Goal: Contribute content: Contribute content

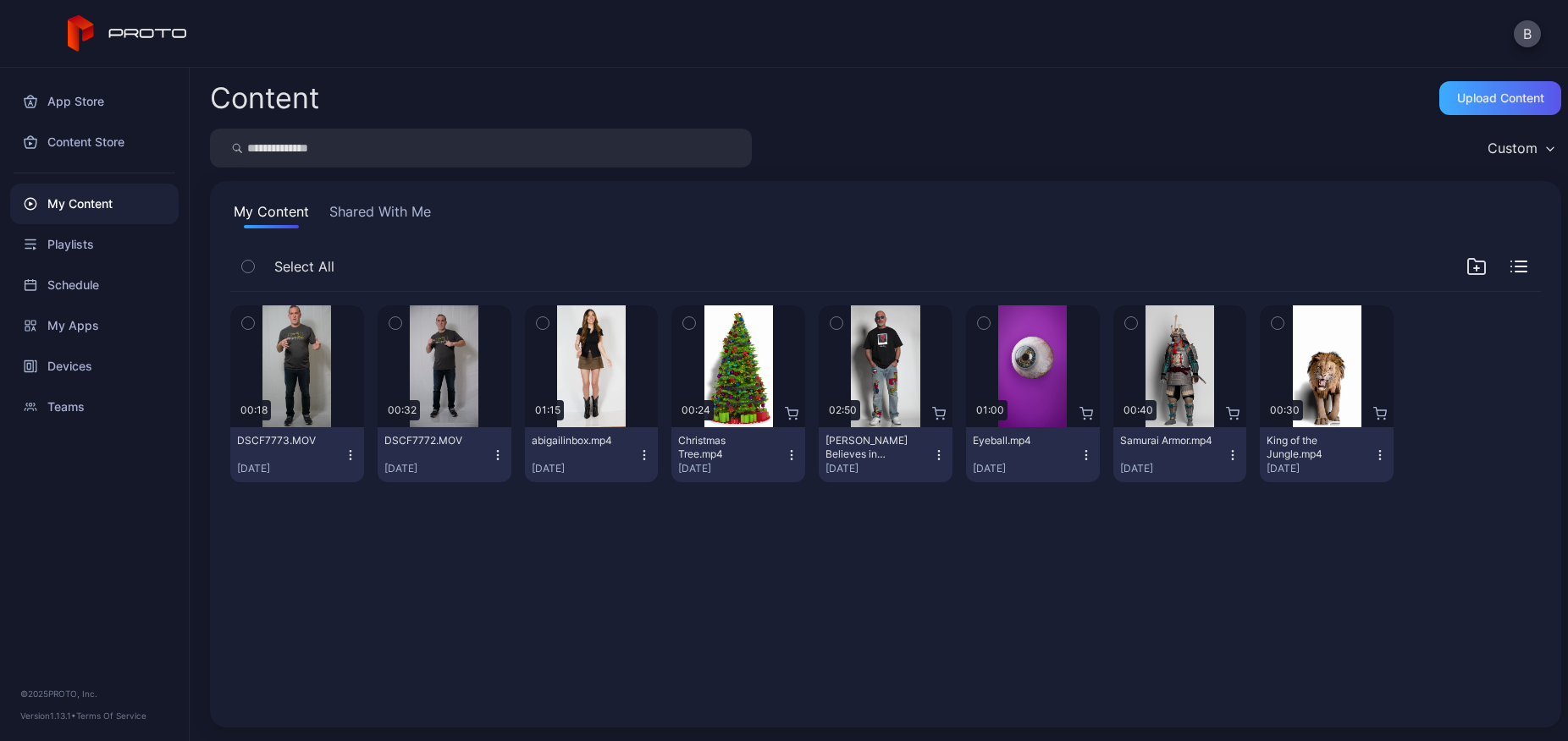
click at [1453, 111] on div "Upload Content" at bounding box center [1501, 98] width 122 height 34
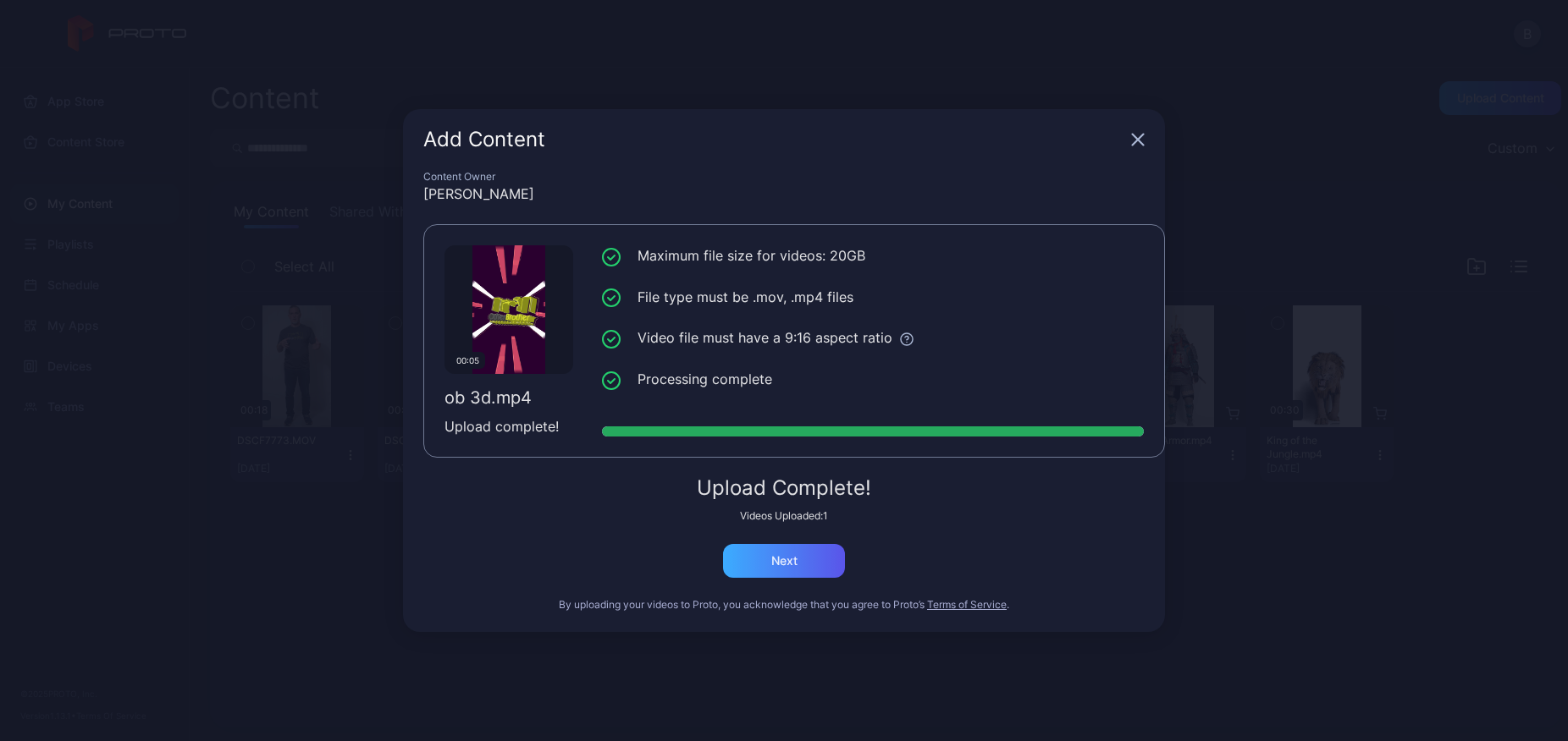
click at [772, 556] on div "Next" at bounding box center [784, 561] width 27 height 14
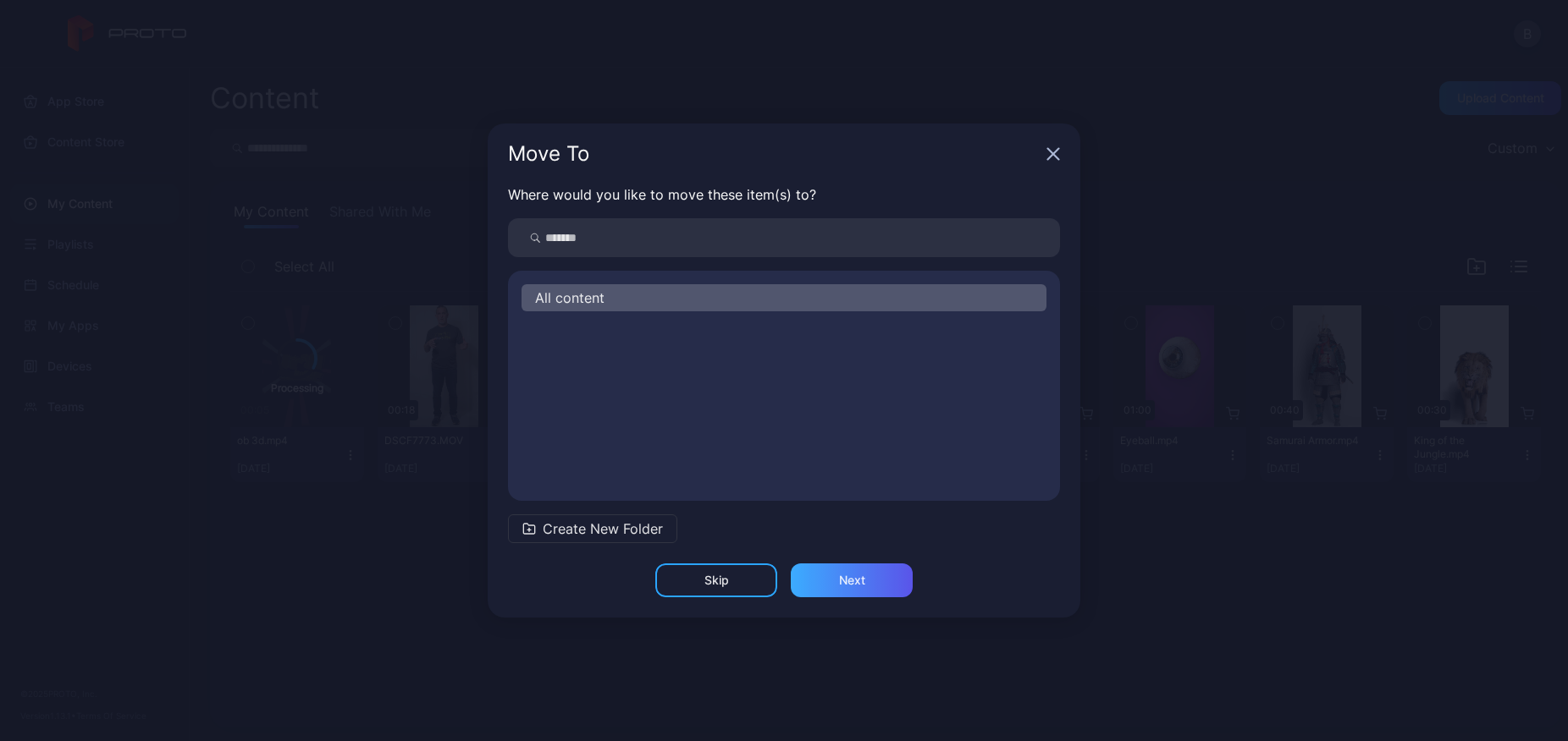
click at [833, 583] on div "Next" at bounding box center [852, 580] width 122 height 34
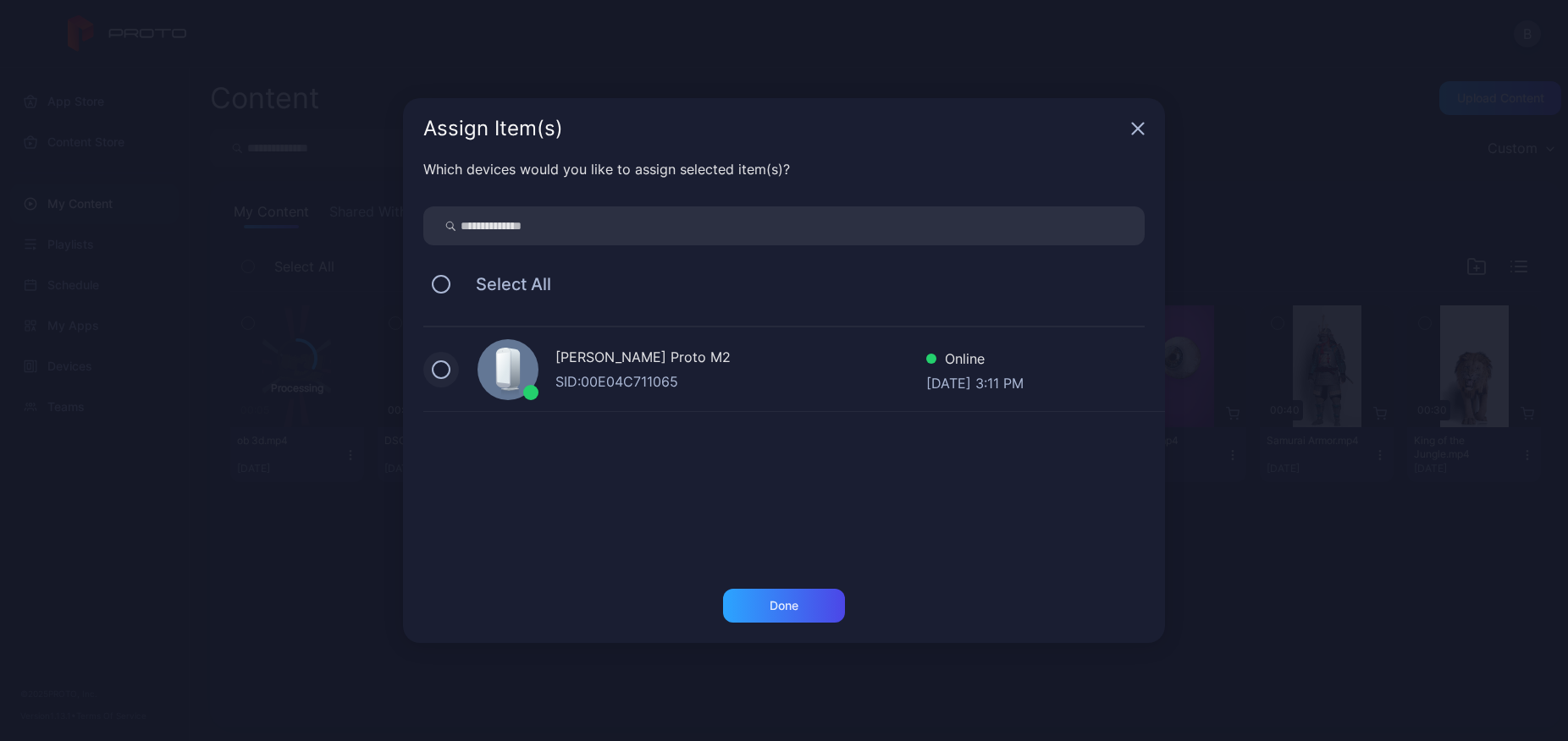
click at [441, 366] on button at bounding box center [441, 370] width 19 height 19
click at [786, 601] on div "Done" at bounding box center [784, 606] width 28 height 14
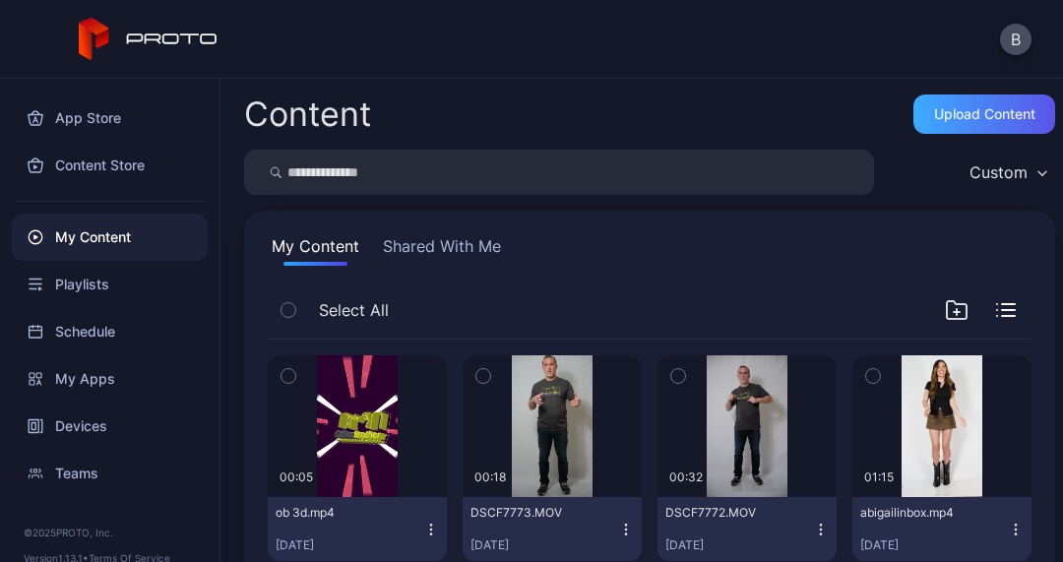
click at [942, 121] on div "Upload Content" at bounding box center [984, 114] width 101 height 16
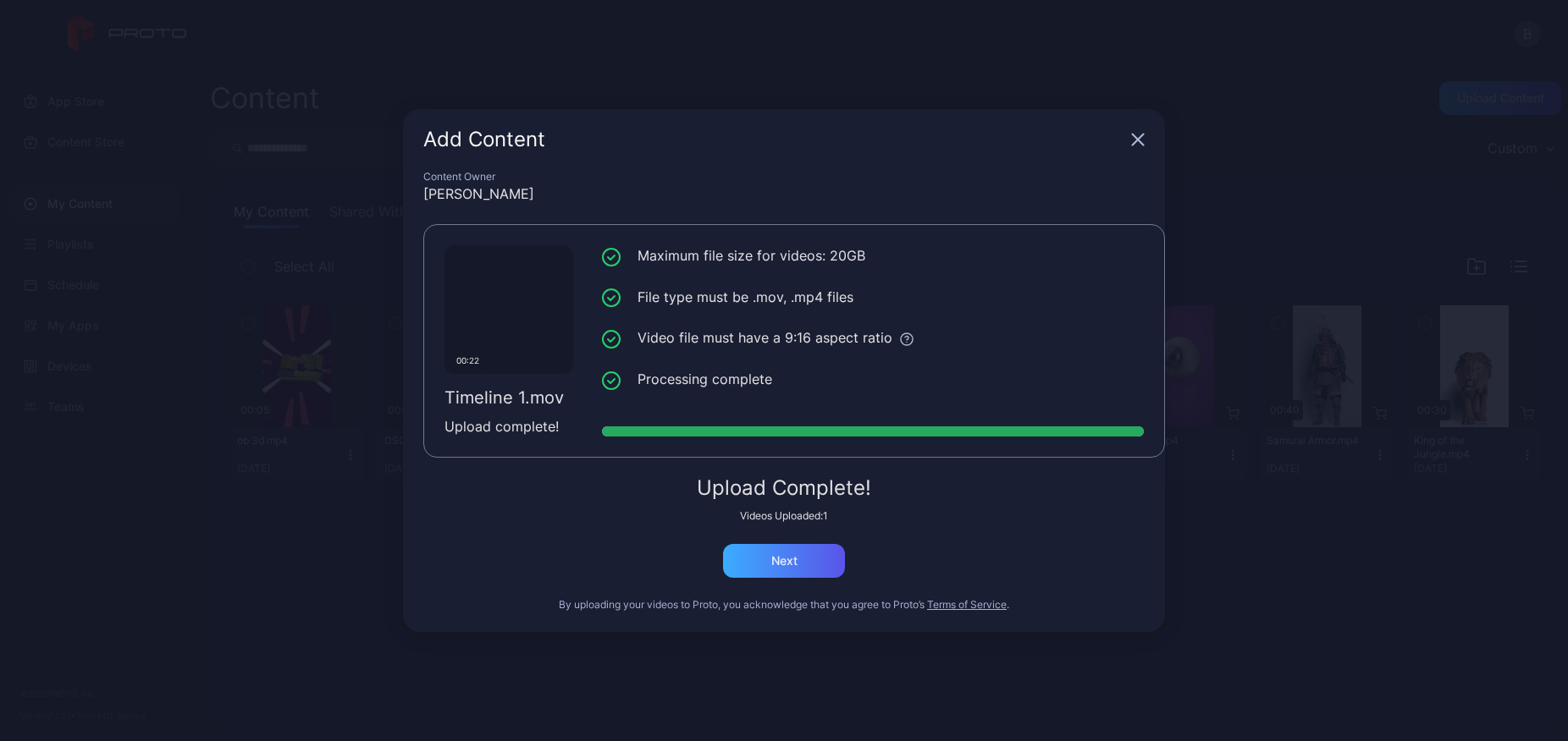
click at [788, 561] on div "Next" at bounding box center [784, 561] width 27 height 14
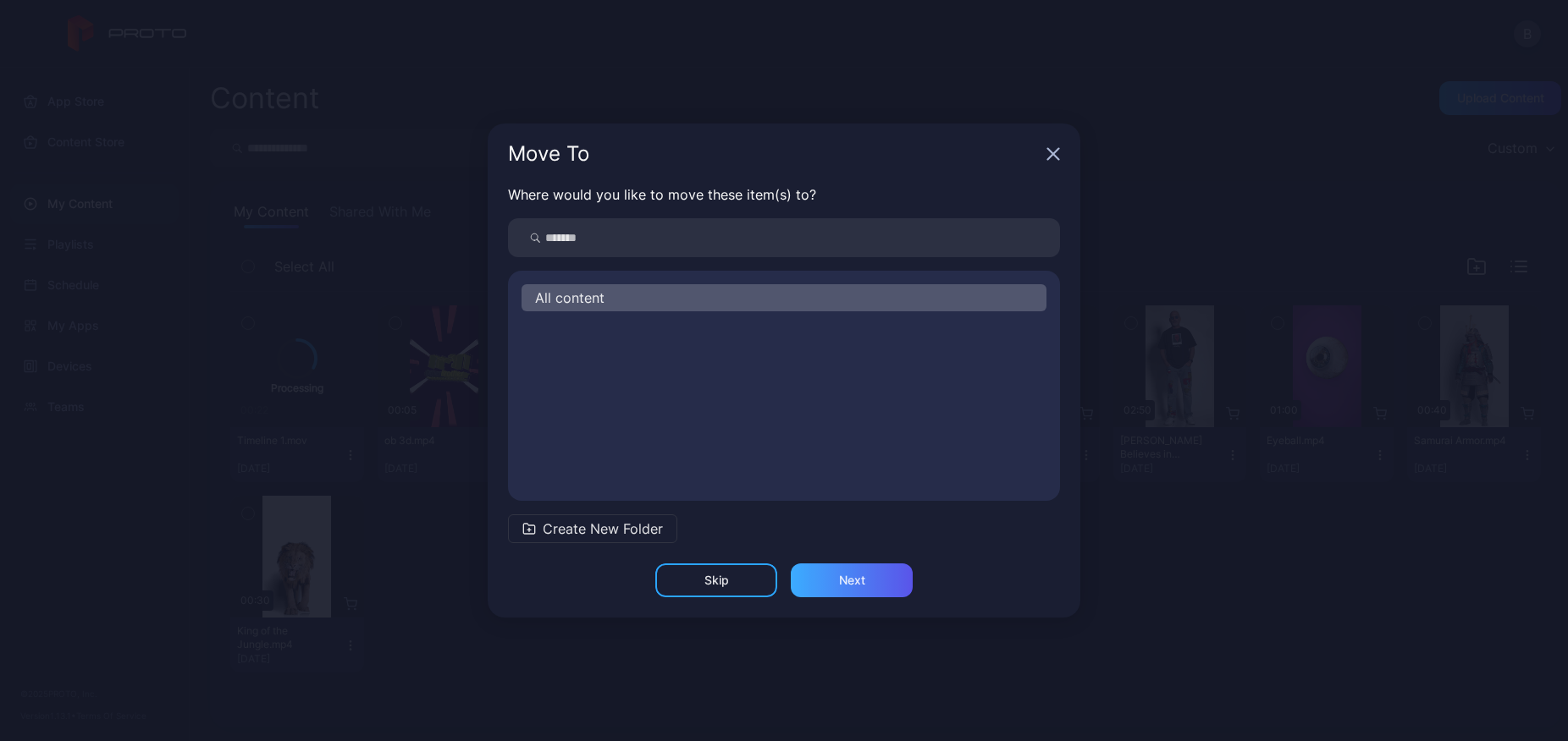
click at [822, 570] on div "Next" at bounding box center [852, 580] width 122 height 34
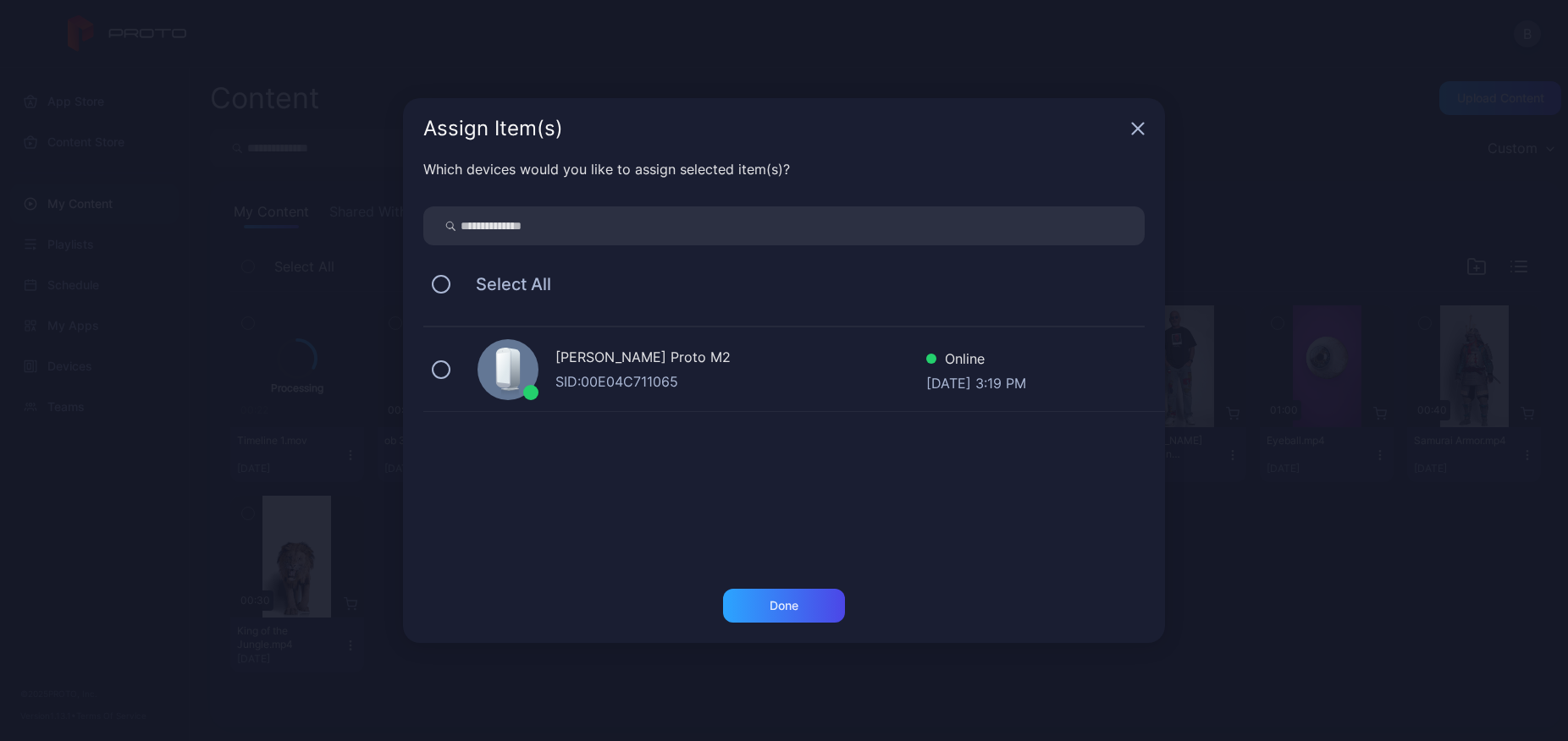
click at [455, 372] on div "[PERSON_NAME] Proto M2 SID: 00E04C711065 Online [DATE] 3:19 PM" at bounding box center [794, 370] width 741 height 84
click at [769, 618] on div "Done" at bounding box center [784, 605] width 122 height 34
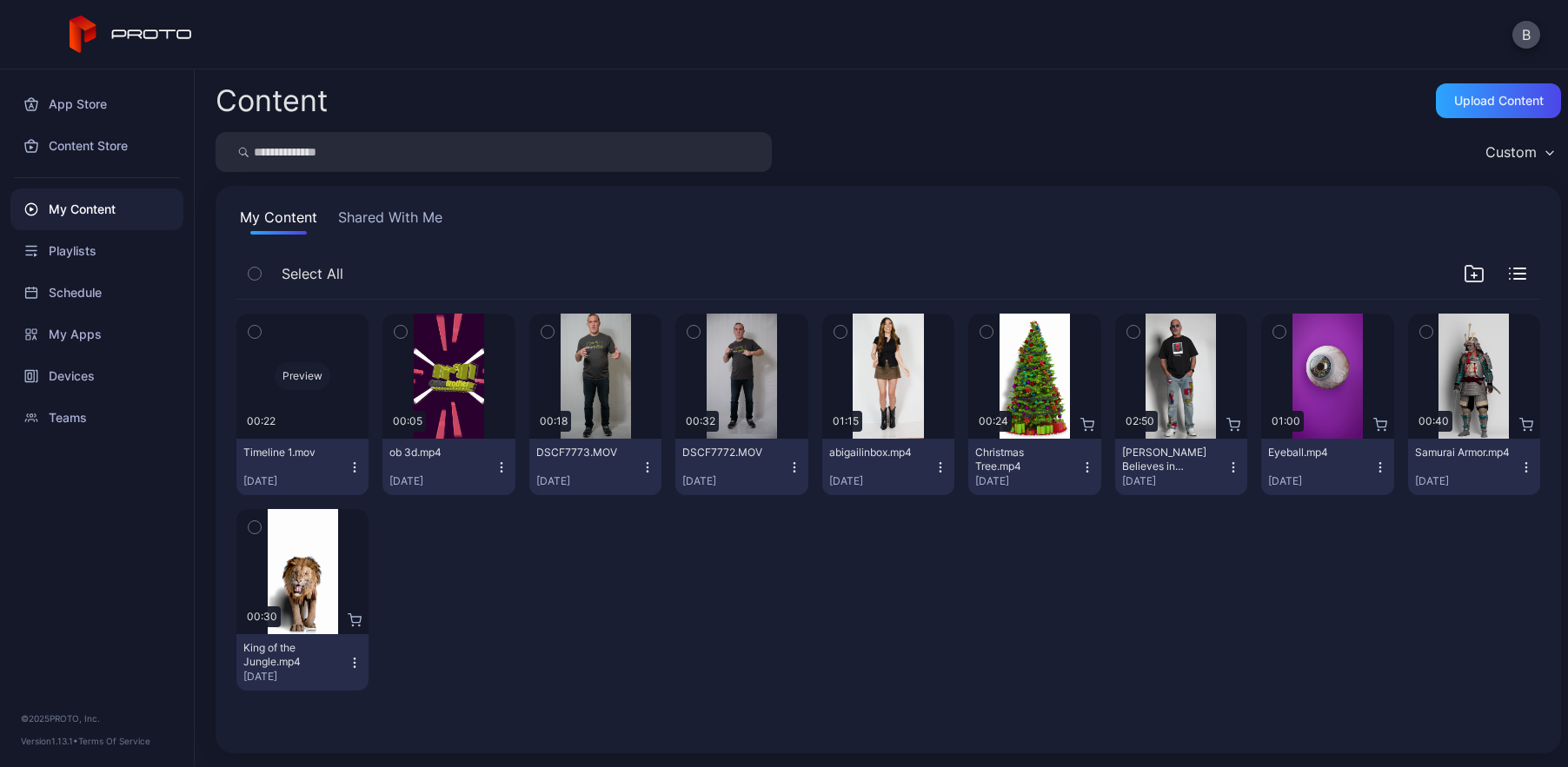
click at [329, 349] on div "Preview" at bounding box center [303, 376] width 132 height 125
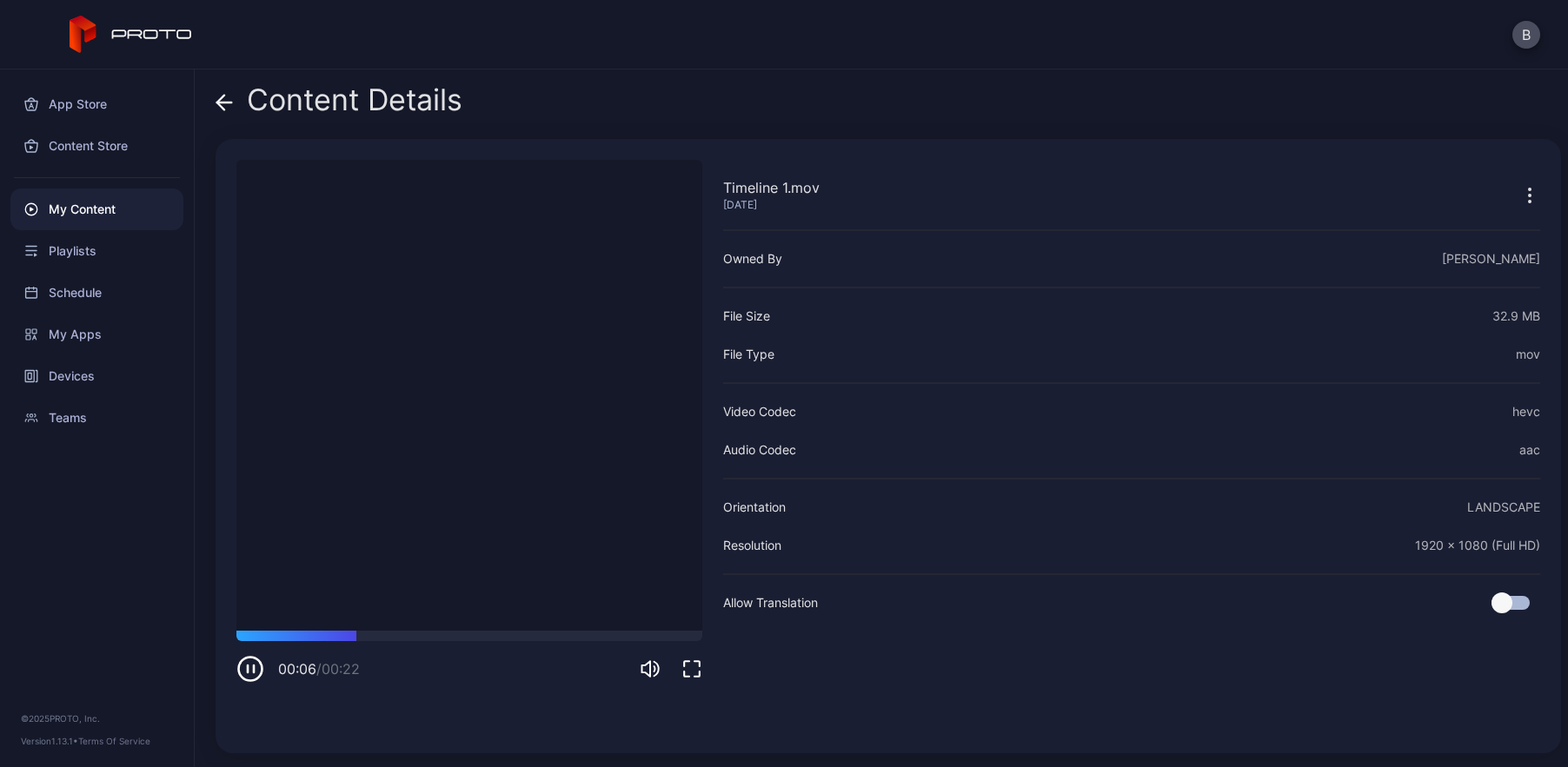
click at [1519, 192] on icon "button" at bounding box center [1530, 196] width 21 height 21
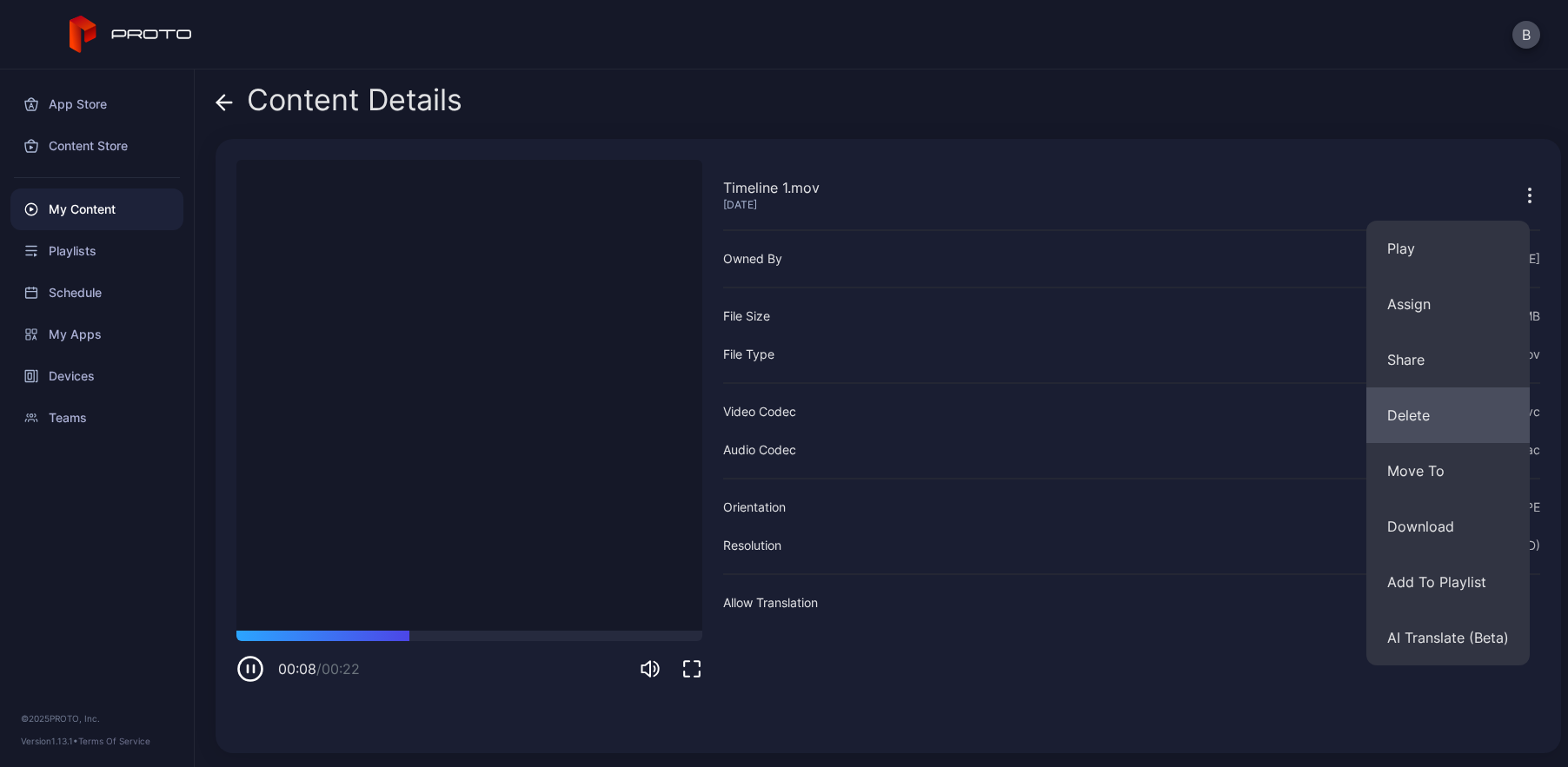
click at [1410, 409] on button "Delete" at bounding box center [1448, 415] width 163 height 56
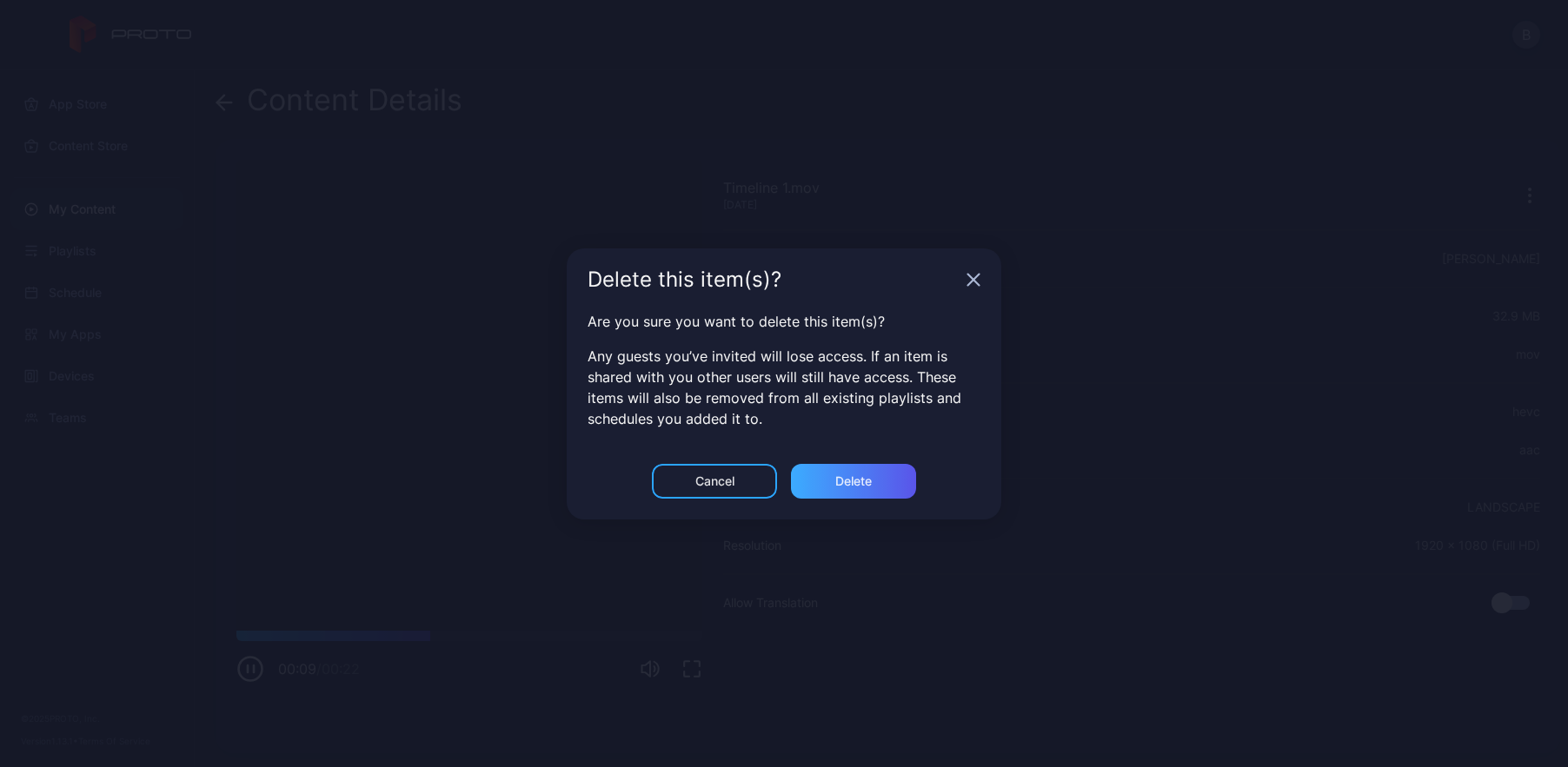
click at [863, 485] on div "Delete" at bounding box center [853, 482] width 36 height 14
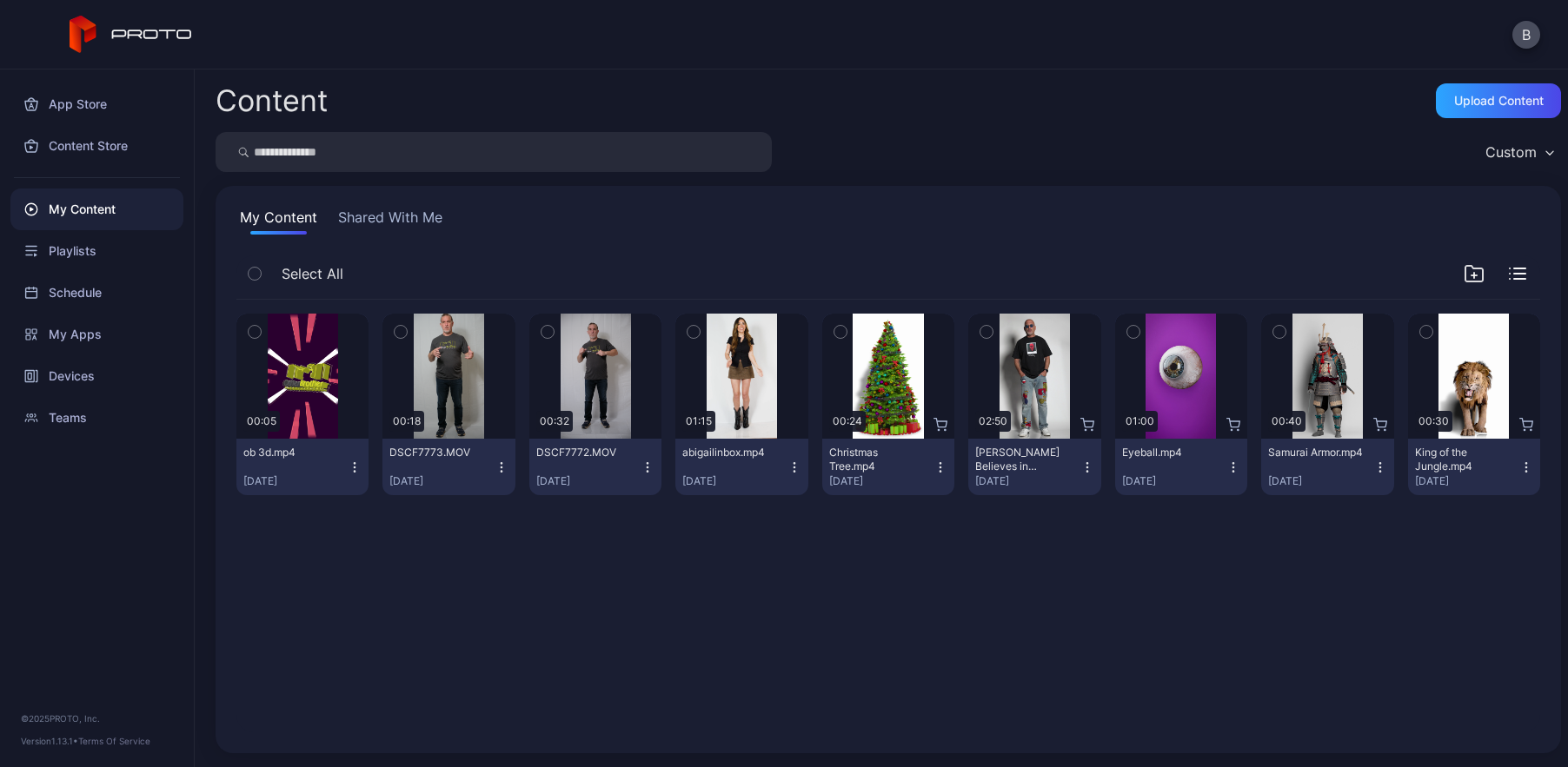
click at [399, 330] on icon "button" at bounding box center [401, 332] width 12 height 19
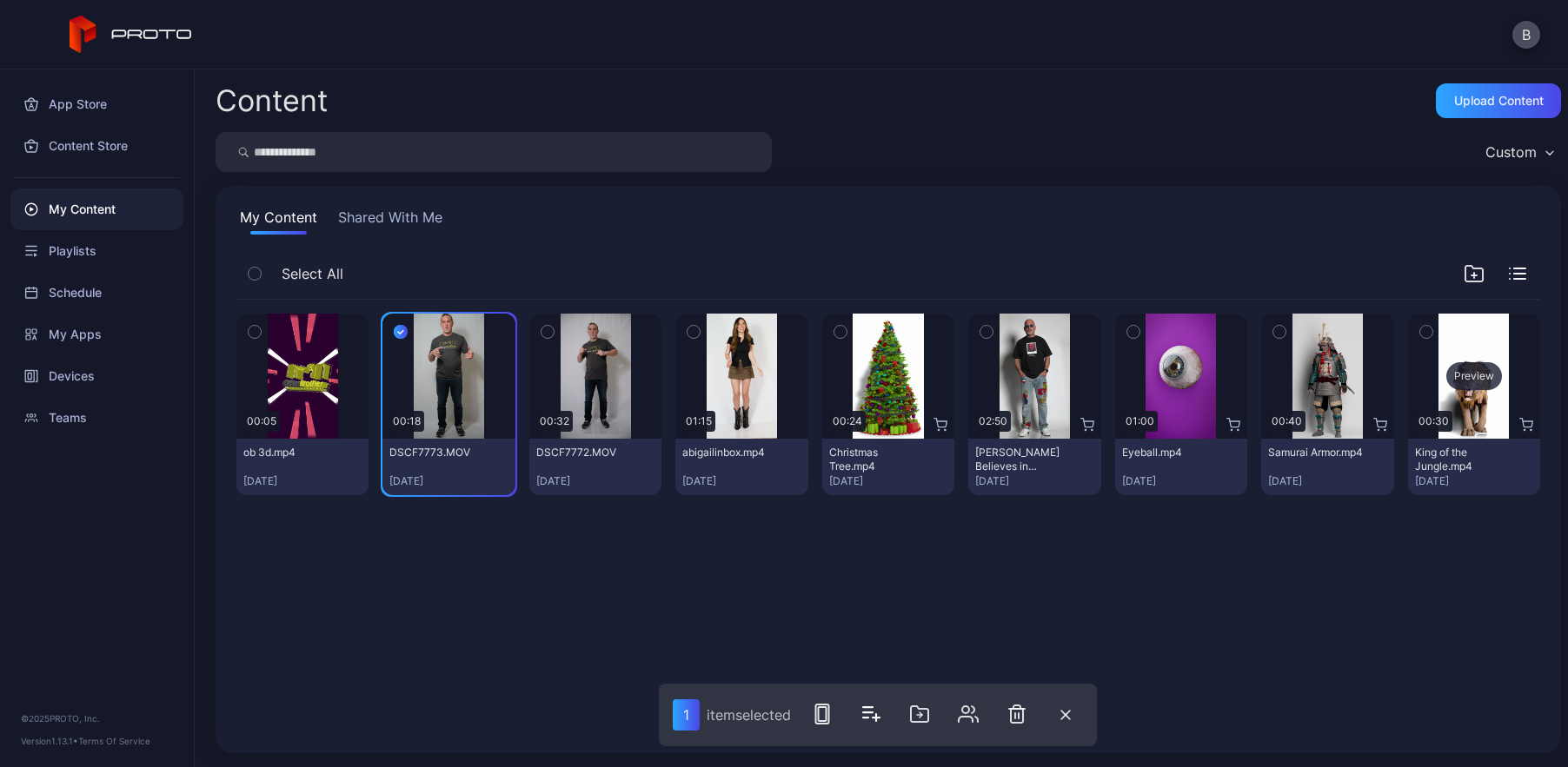
click at [1446, 366] on div "Preview" at bounding box center [1474, 377] width 56 height 28
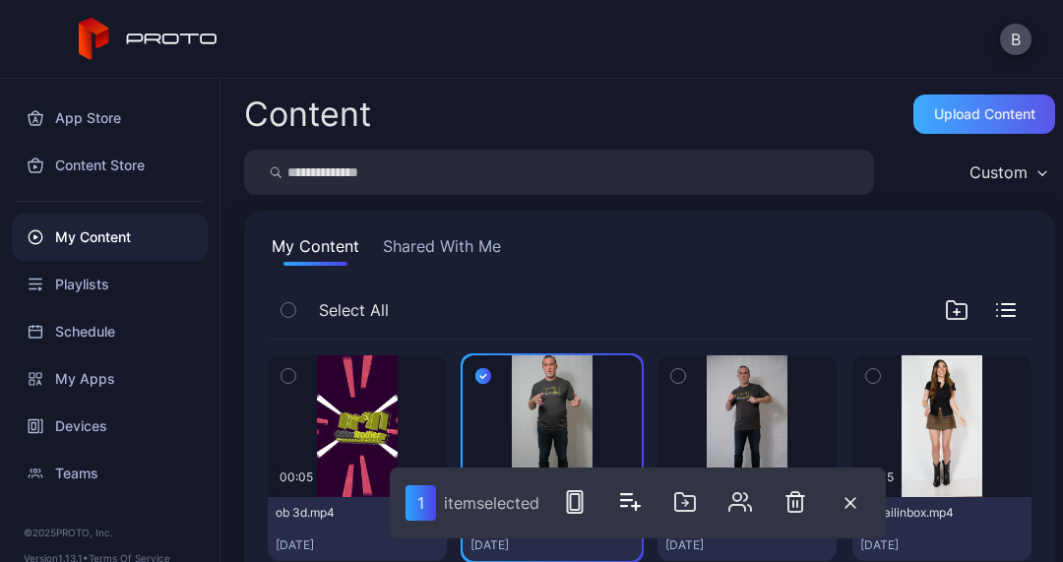
click at [934, 106] on div "Upload Content" at bounding box center [984, 114] width 101 height 16
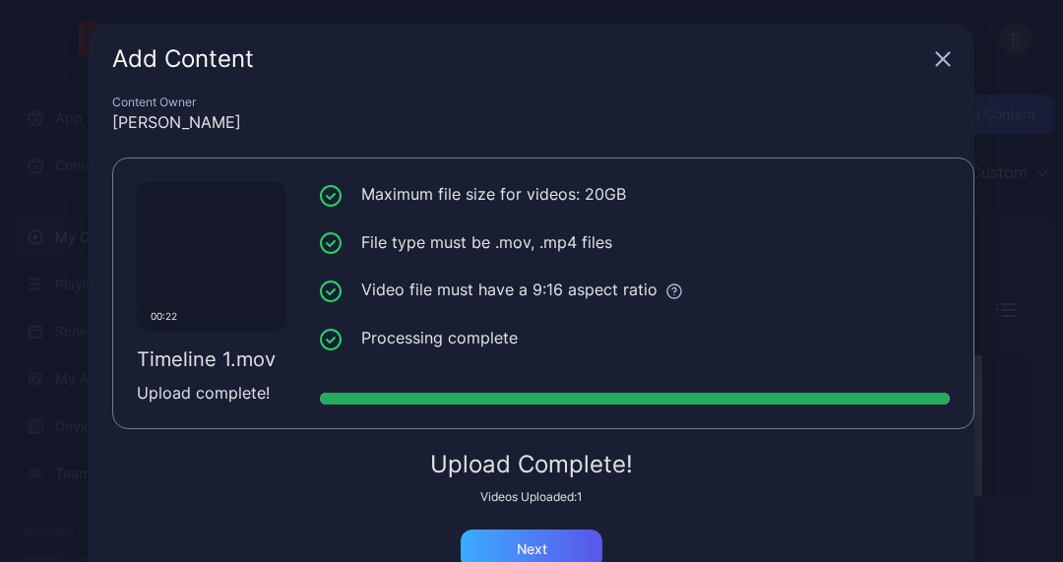
click at [525, 544] on div "Next" at bounding box center [532, 550] width 31 height 16
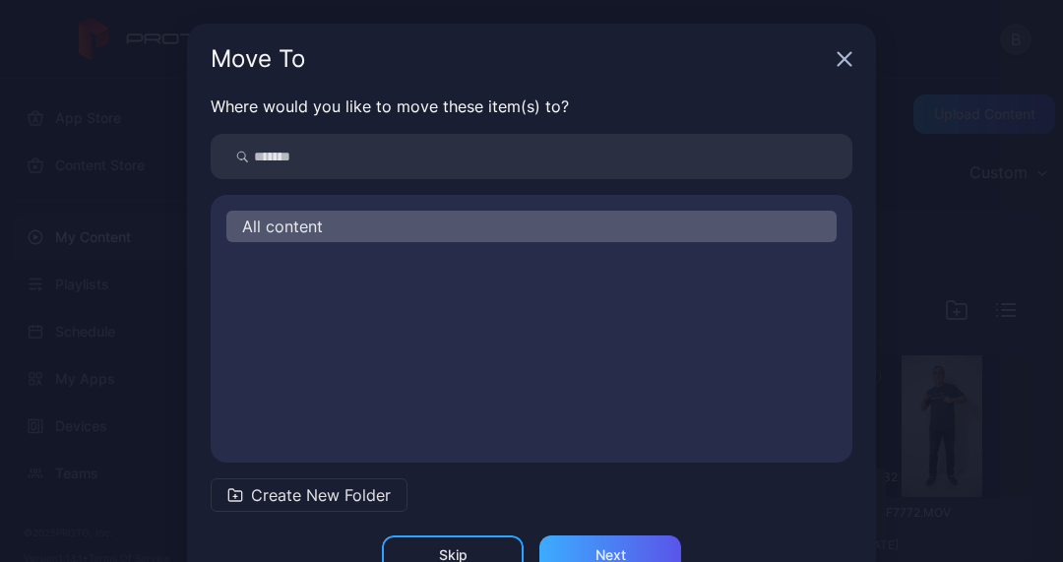
click at [561, 545] on div "Next" at bounding box center [611, 555] width 142 height 39
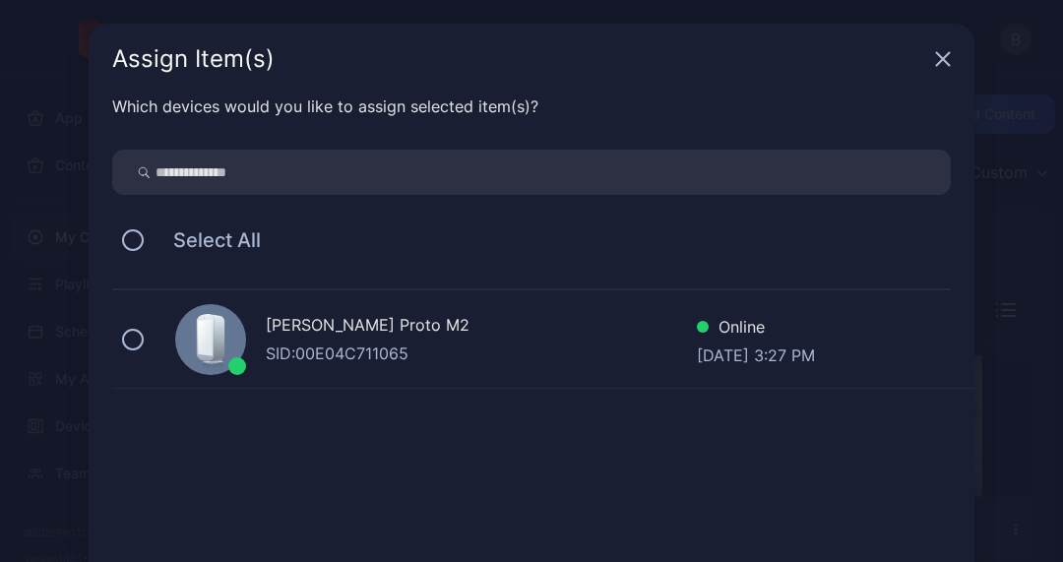
click at [120, 351] on div "[PERSON_NAME] Proto M2 SID: 00E04C711065 Online [DATE] 3:27 PM" at bounding box center [543, 339] width 862 height 98
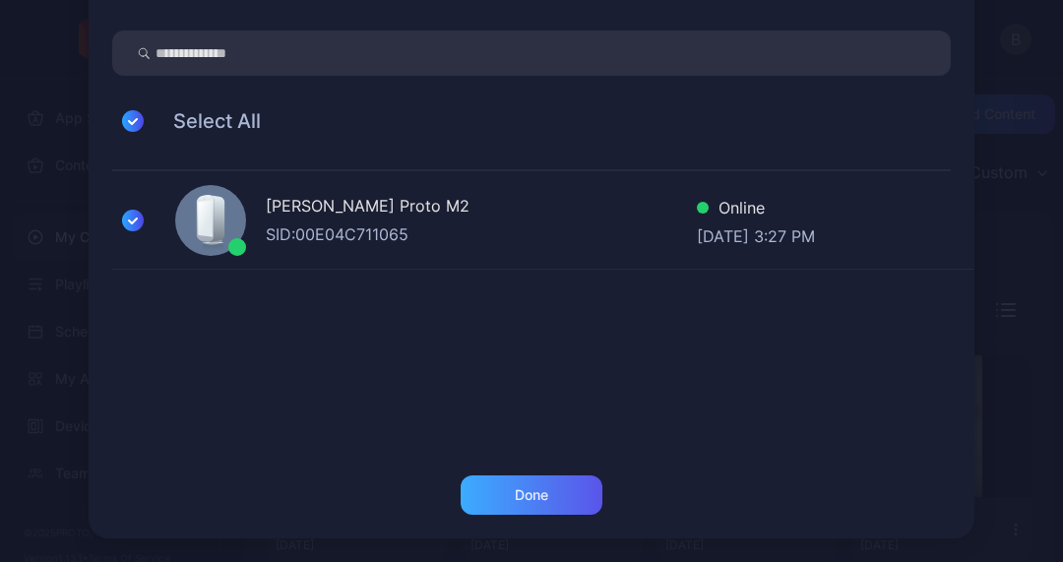
scroll to position [119, 0]
click at [541, 499] on div "Done" at bounding box center [532, 495] width 142 height 39
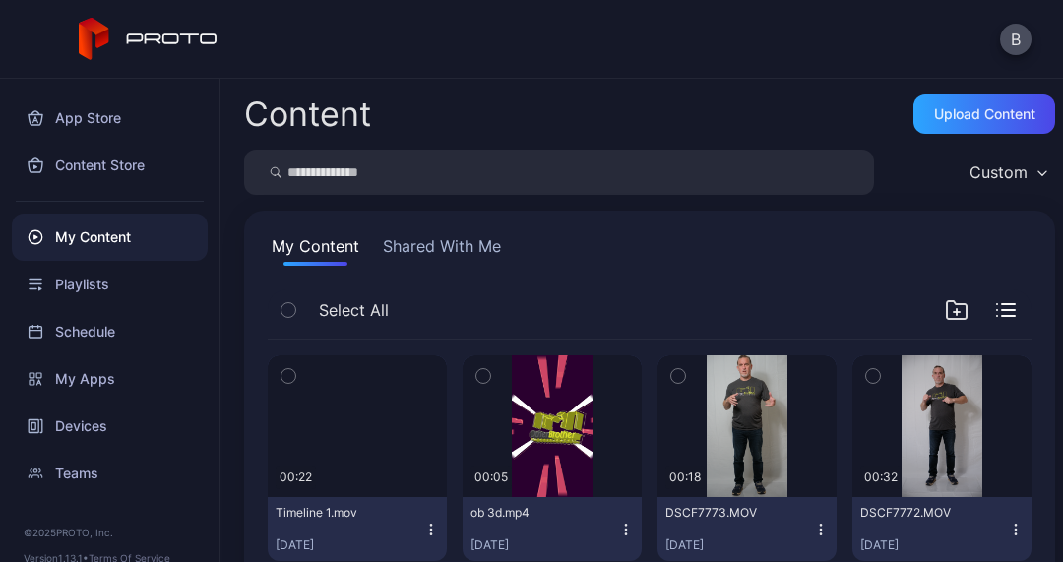
scroll to position [0, 0]
click at [298, 376] on button "button" at bounding box center [288, 375] width 41 height 41
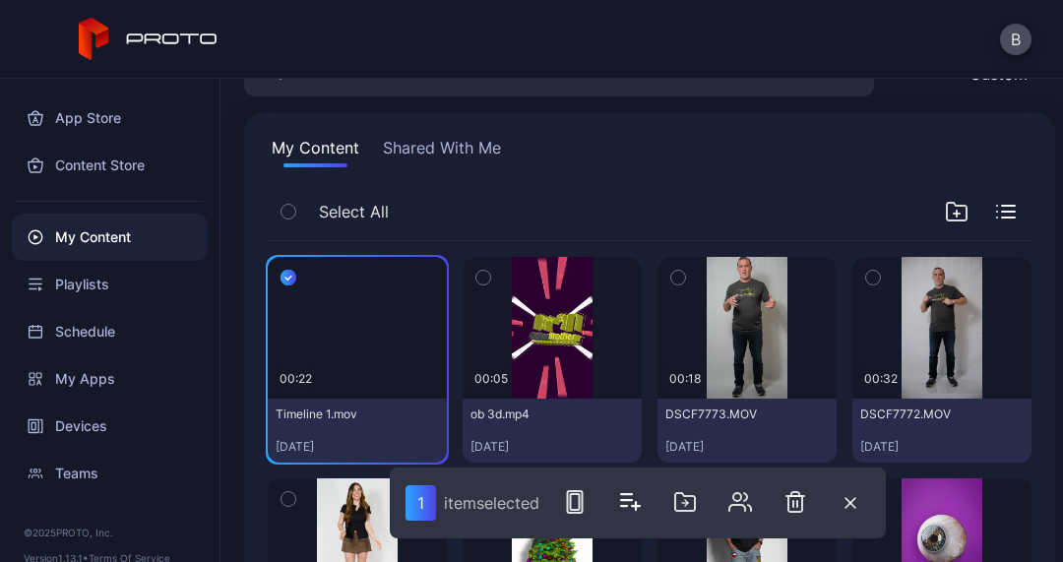
scroll to position [133, 0]
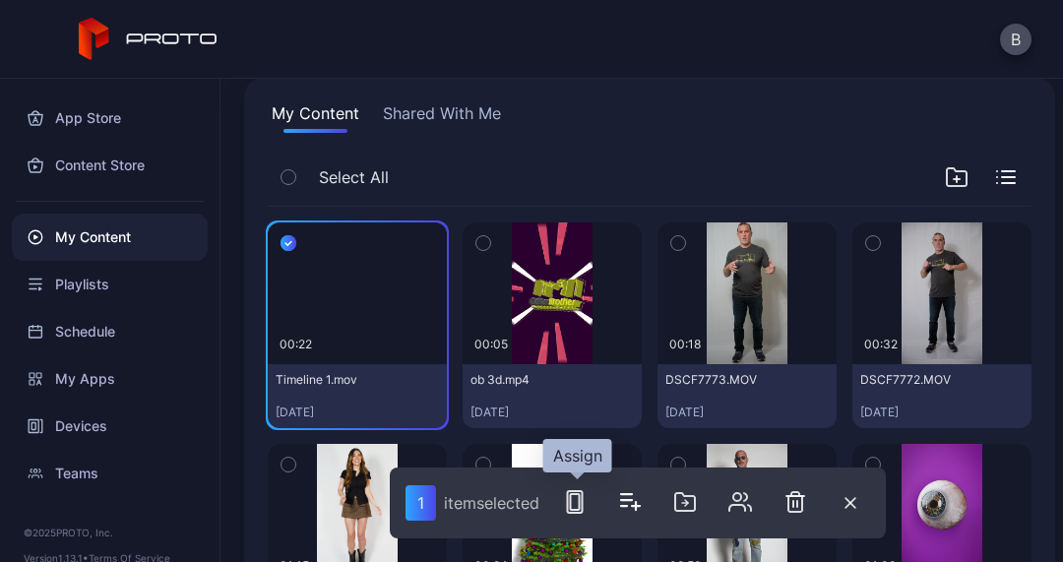
click at [575, 501] on icon "button" at bounding box center [575, 502] width 24 height 24
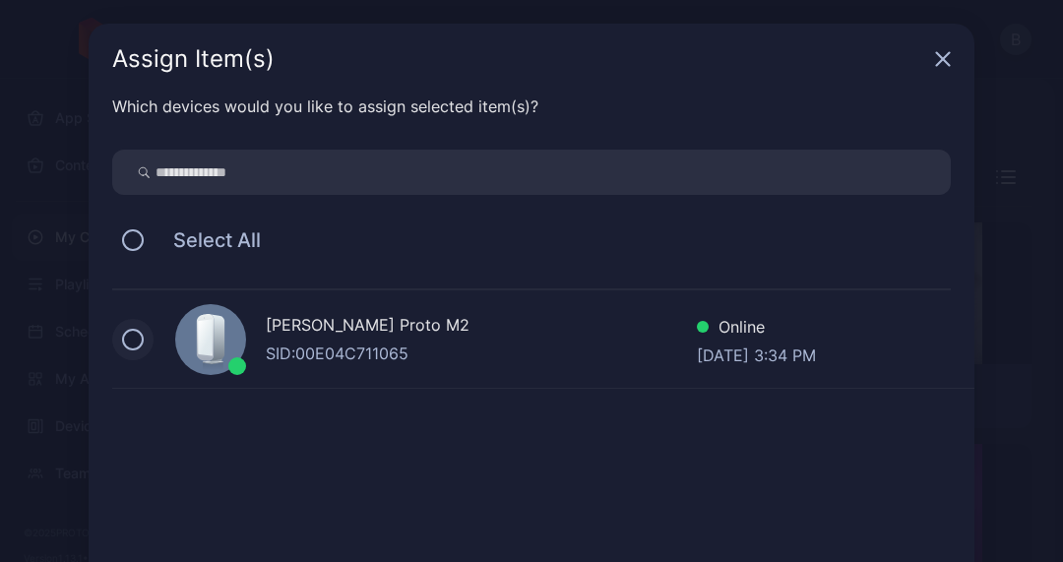
click at [128, 344] on button at bounding box center [133, 340] width 22 height 22
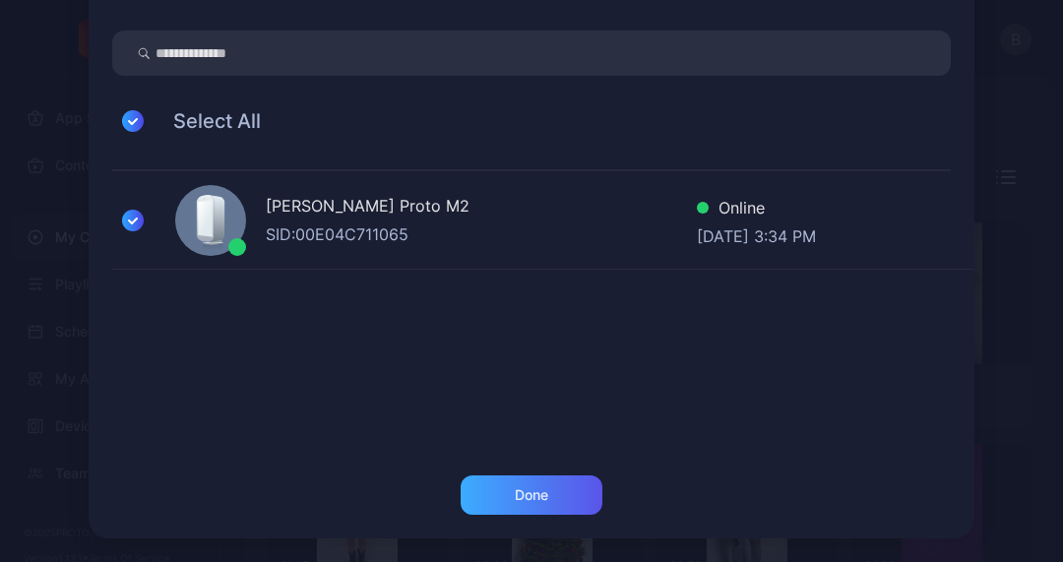
click at [527, 475] on div "Which devices would you like to assign selected item(s)? Select All [PERSON_NAM…" at bounding box center [532, 225] width 886 height 500
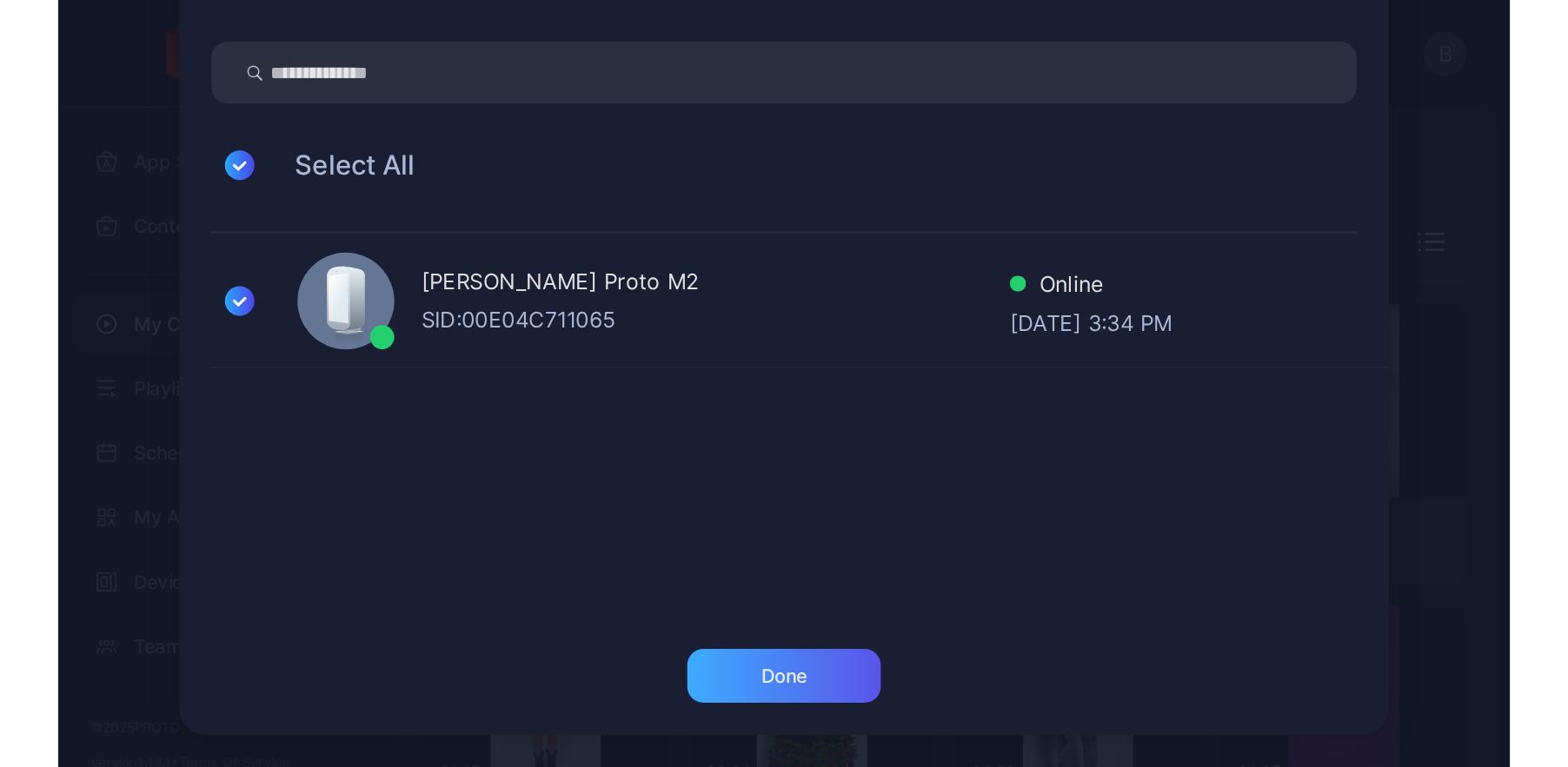
scroll to position [105, 0]
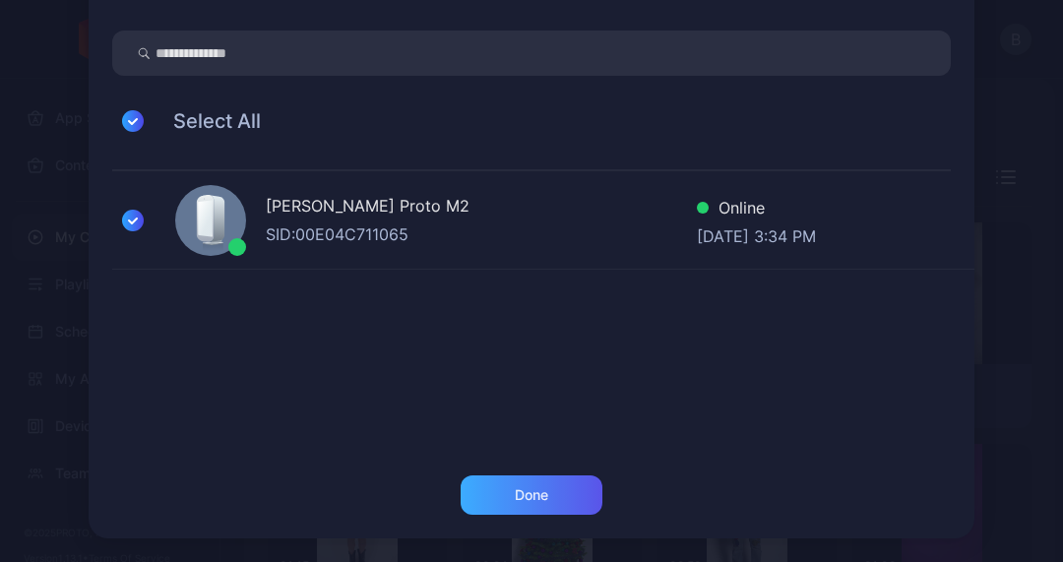
click at [531, 506] on div "Done" at bounding box center [532, 495] width 142 height 39
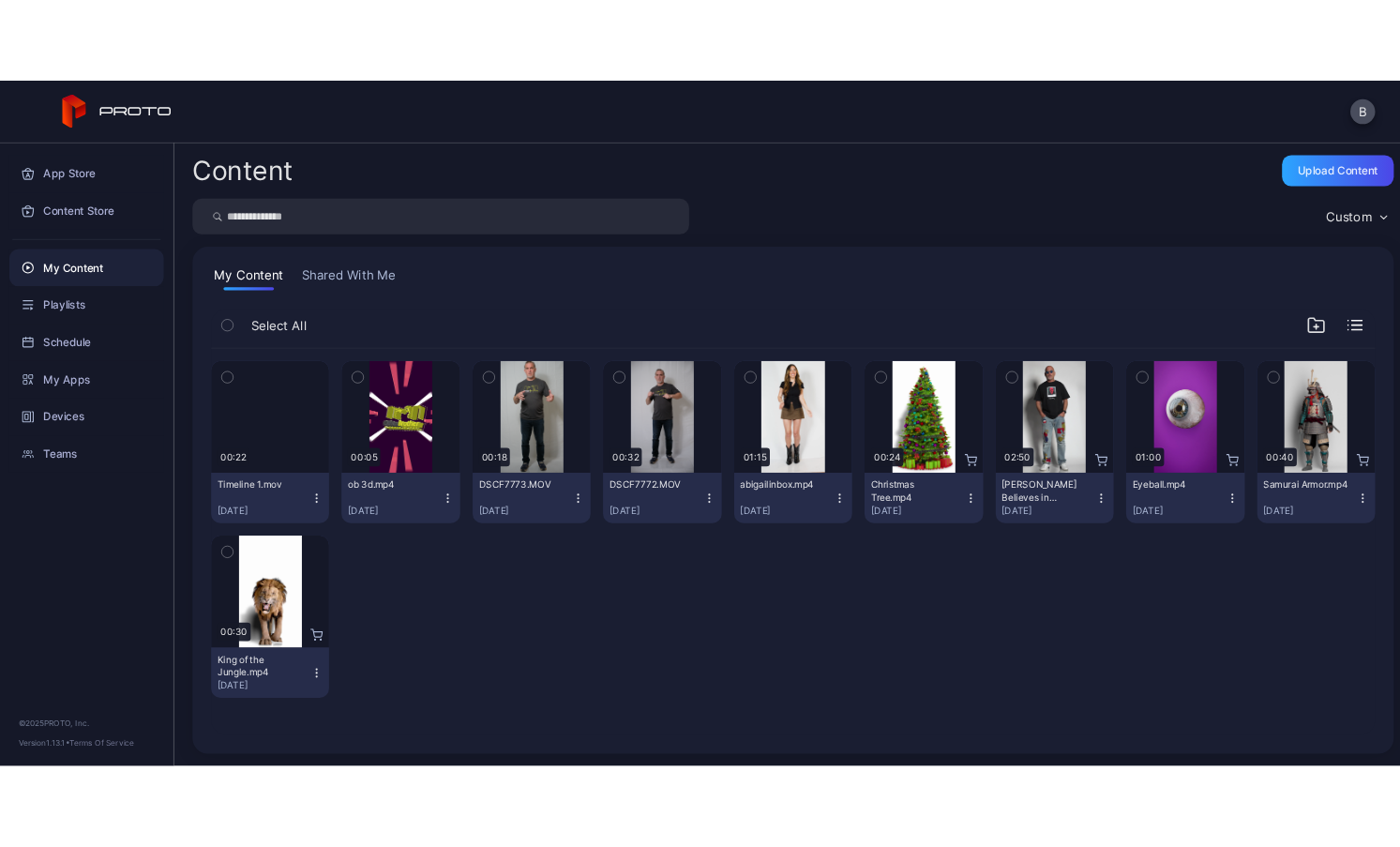
scroll to position [0, 0]
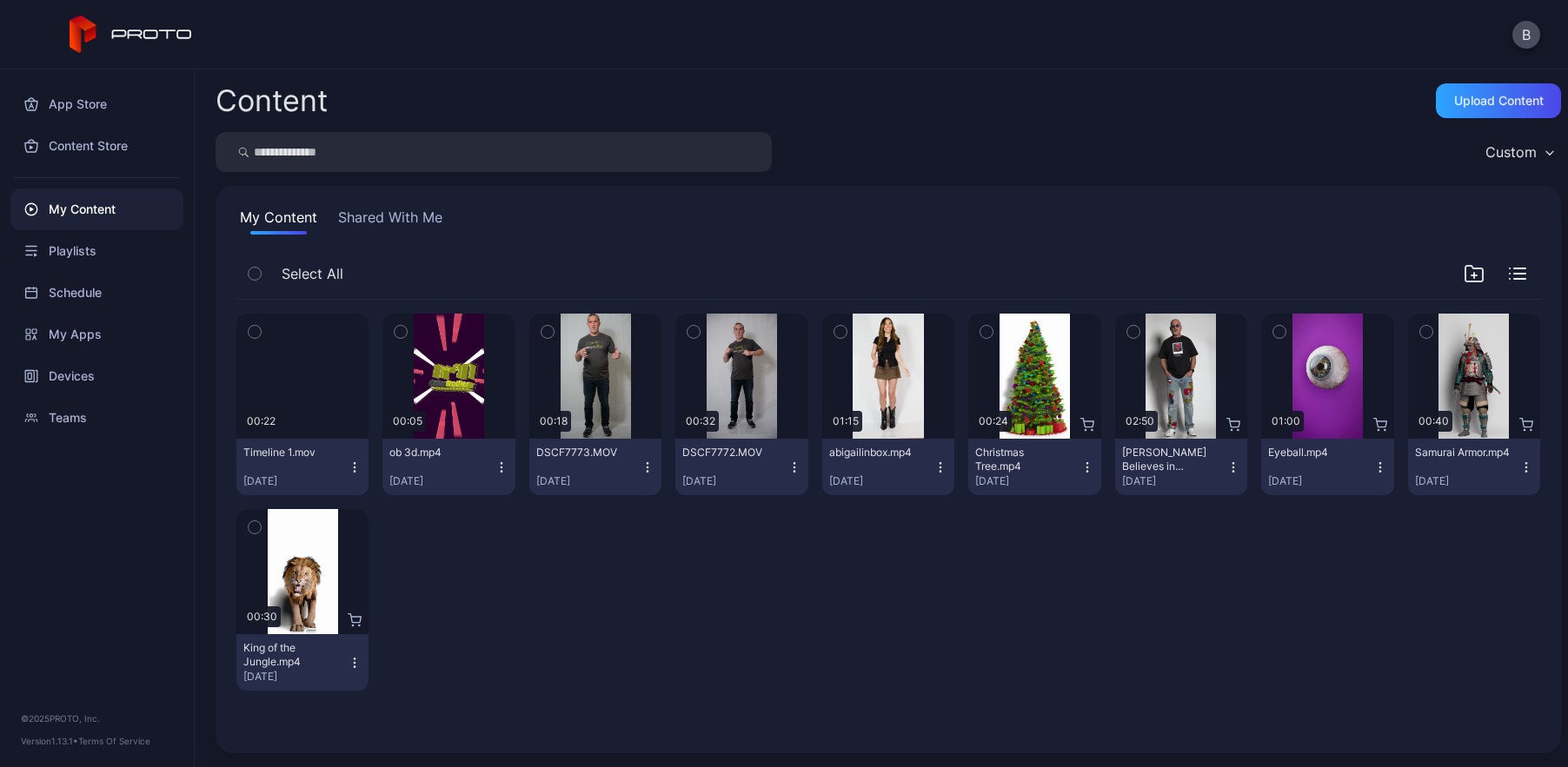
click at [556, 326] on button "button" at bounding box center [547, 331] width 36 height 36
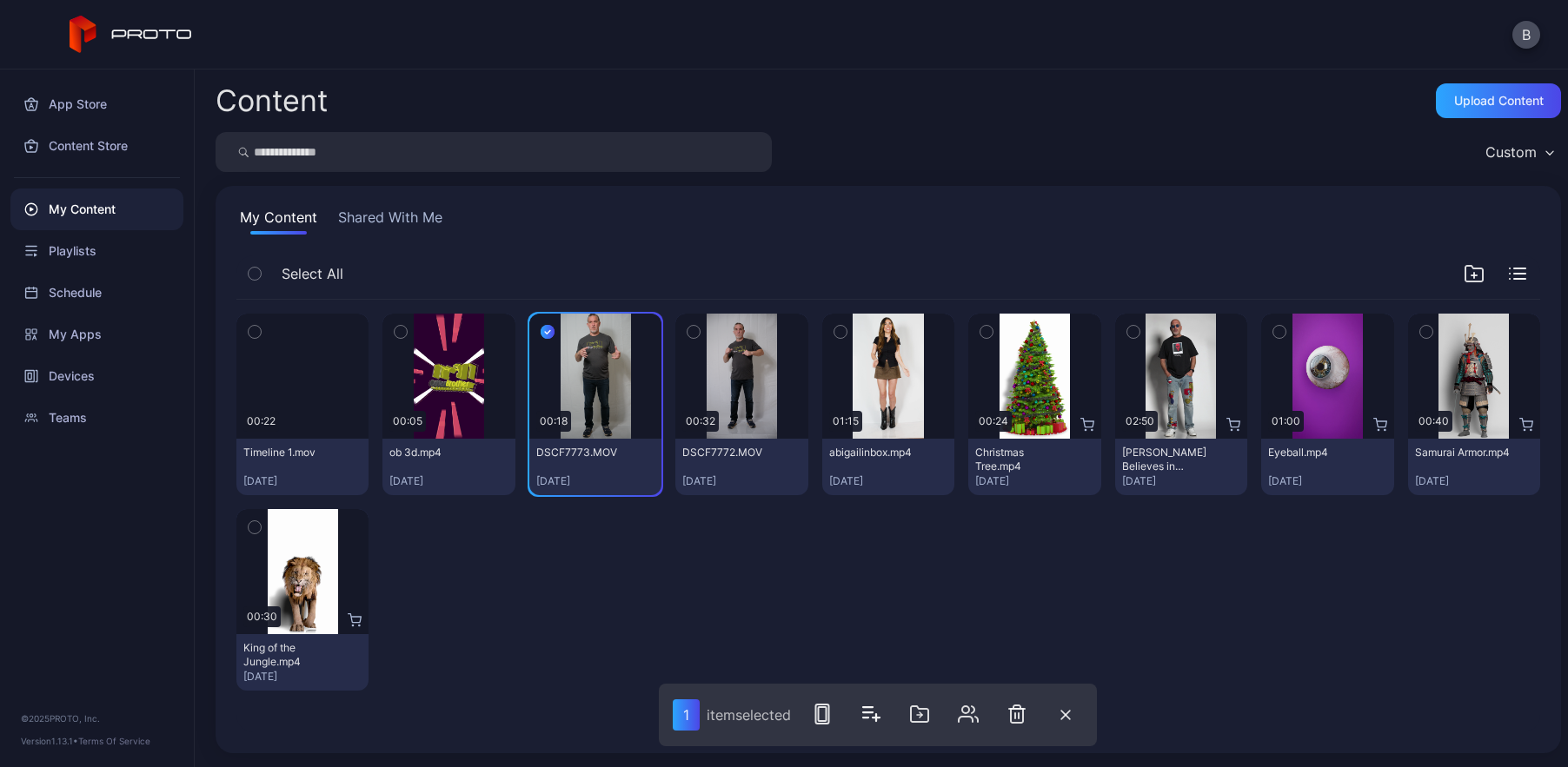
click at [697, 343] on button "button" at bounding box center [693, 331] width 36 height 36
click at [292, 327] on div "Preview" at bounding box center [303, 376] width 132 height 125
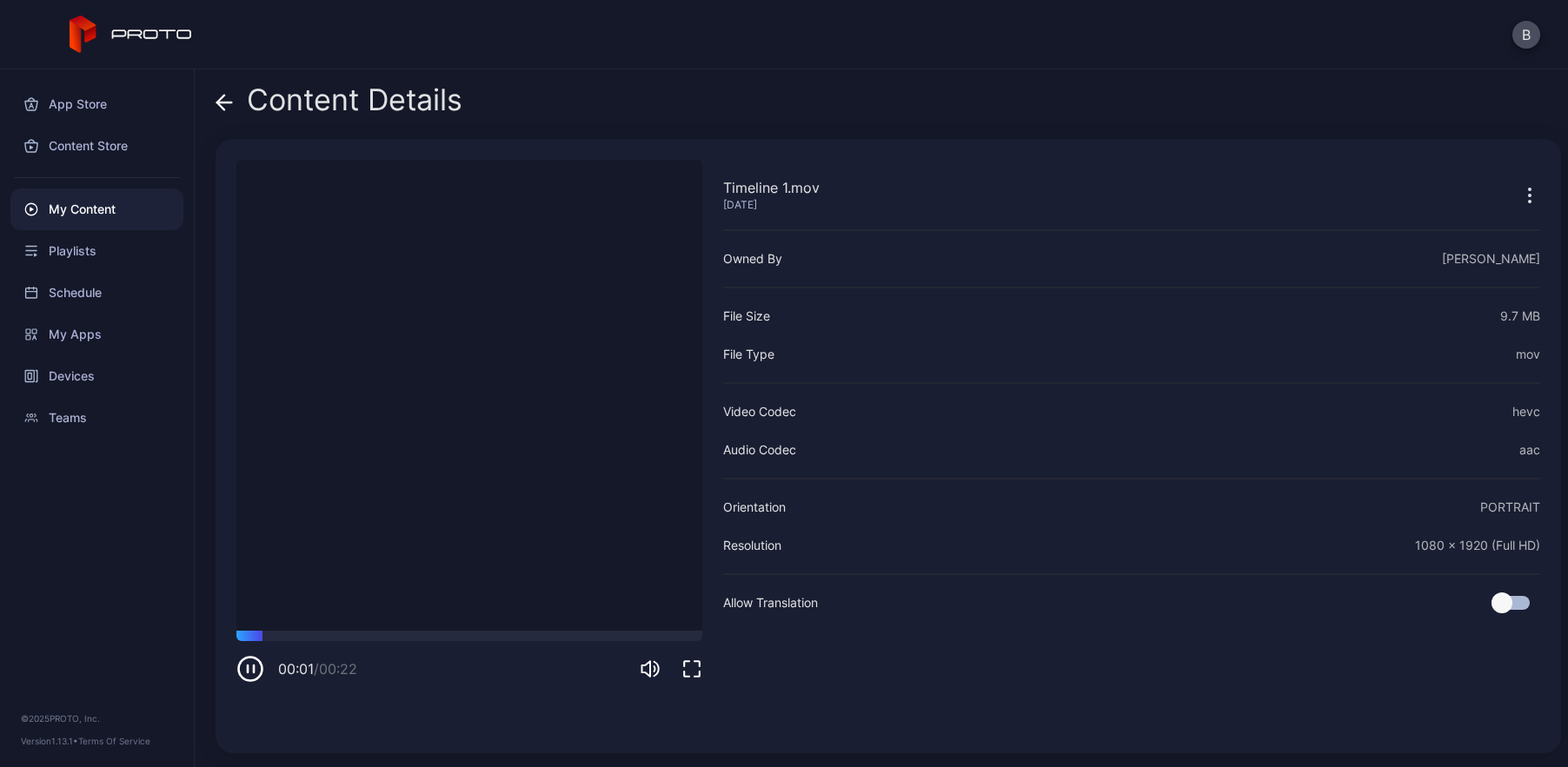
click at [1519, 193] on icon "button" at bounding box center [1530, 196] width 21 height 21
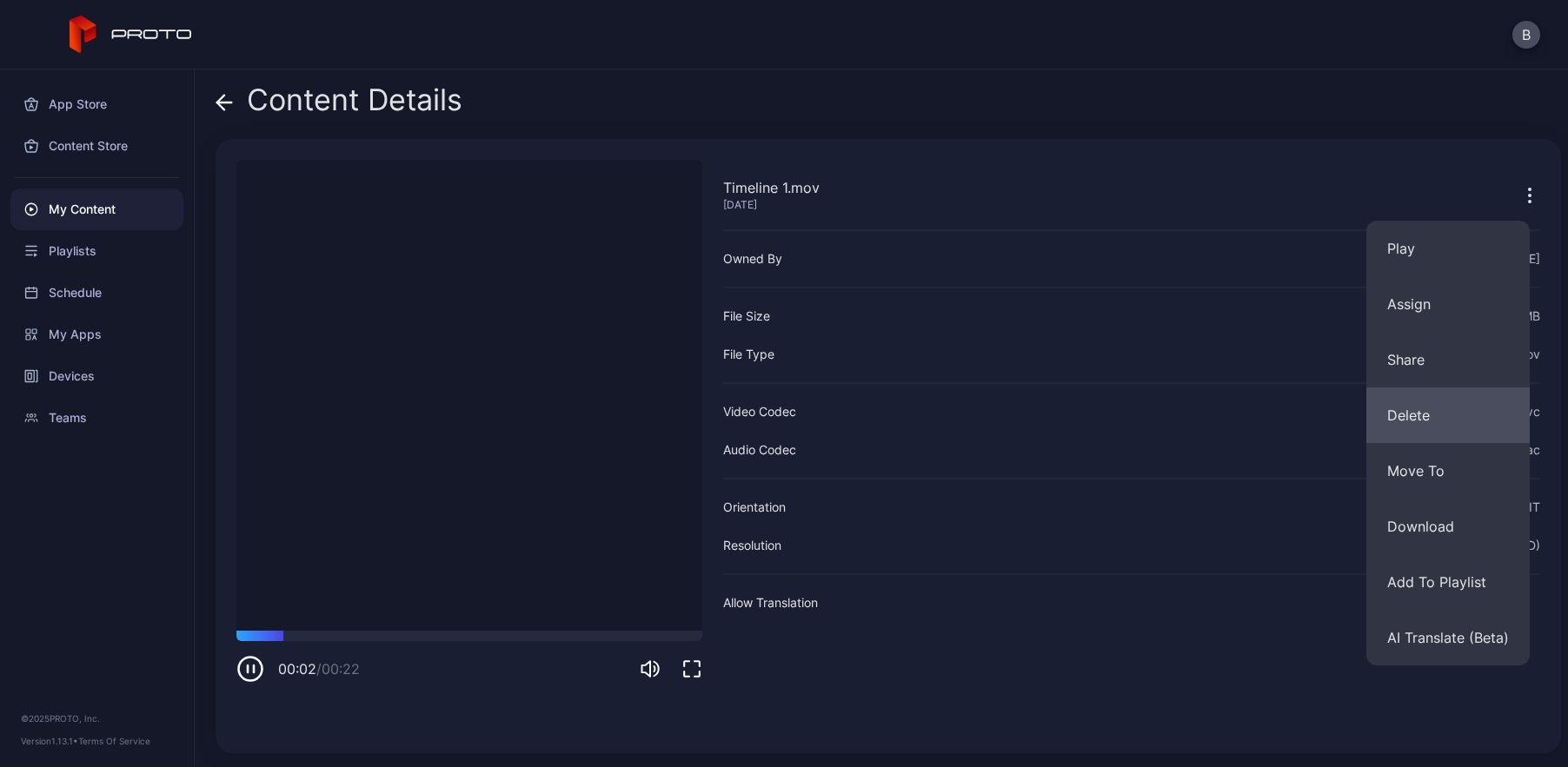
click at [1406, 414] on button "Delete" at bounding box center [1448, 415] width 163 height 56
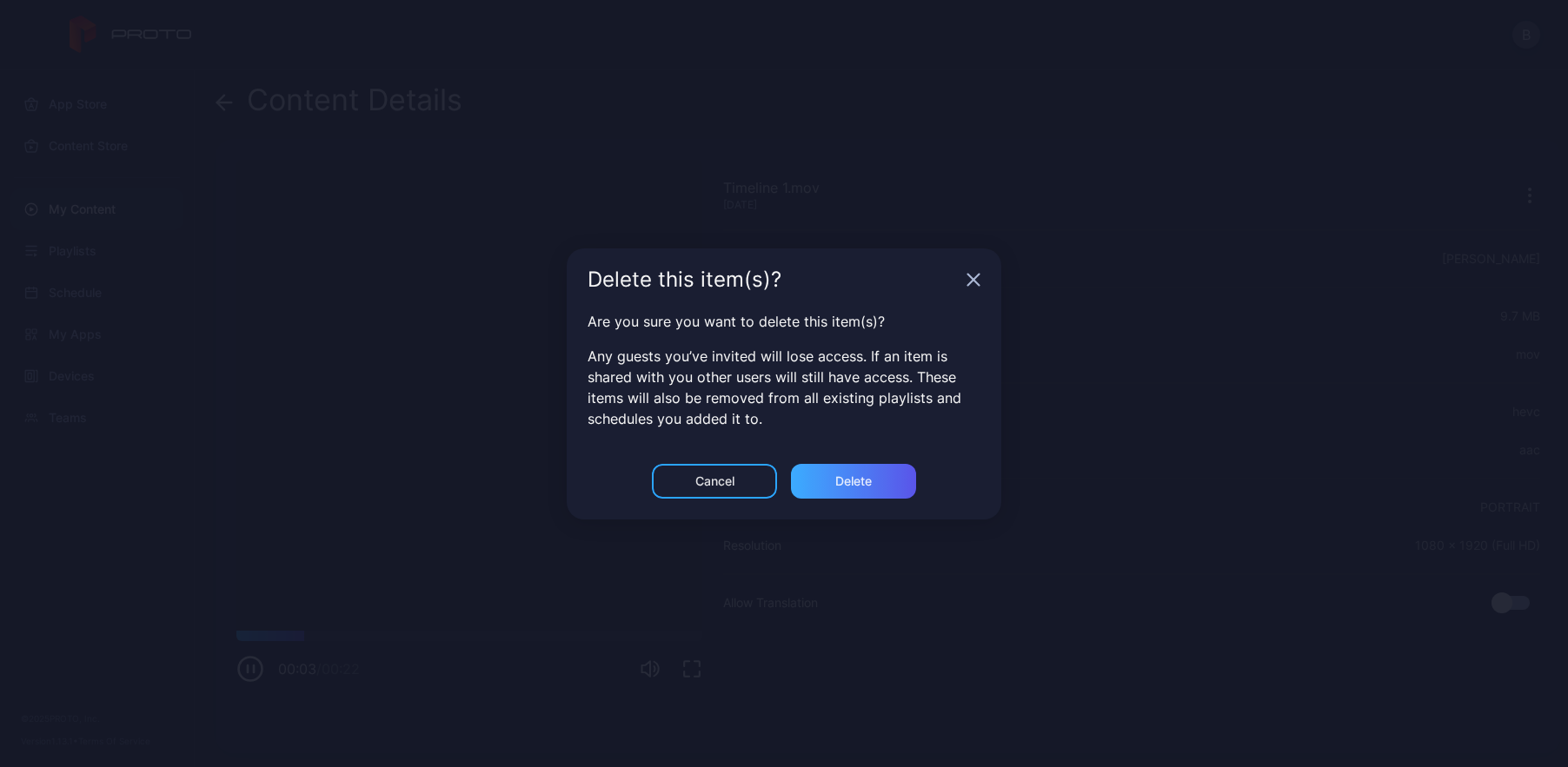
click at [887, 470] on div "Delete" at bounding box center [854, 481] width 125 height 34
